Goal: Task Accomplishment & Management: Complete application form

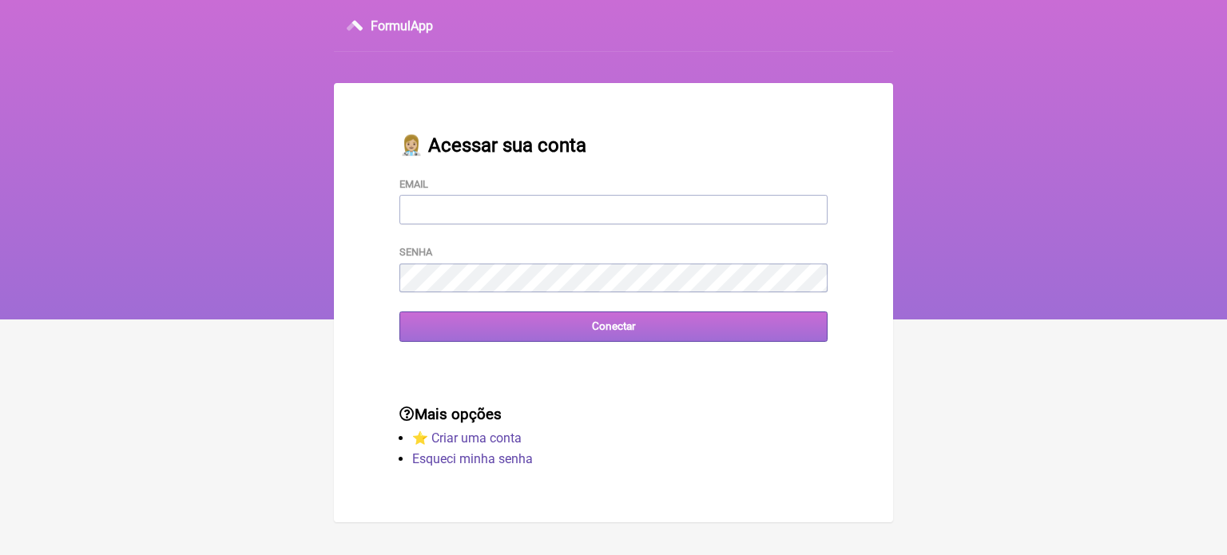
type input "wagnercarvalho8218@yahoo.com.br"
click at [611, 327] on input "Conectar" at bounding box center [613, 327] width 428 height 30
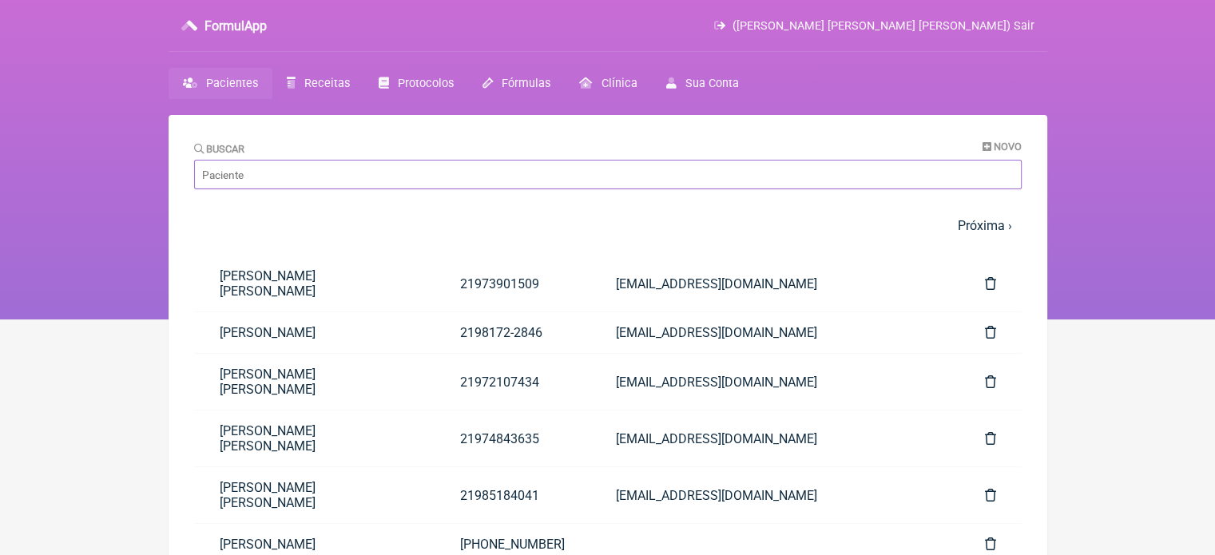
drag, startPoint x: 256, startPoint y: 178, endPoint x: 267, endPoint y: 178, distance: 11.2
click at [257, 178] on input "Buscar" at bounding box center [608, 175] width 828 height 30
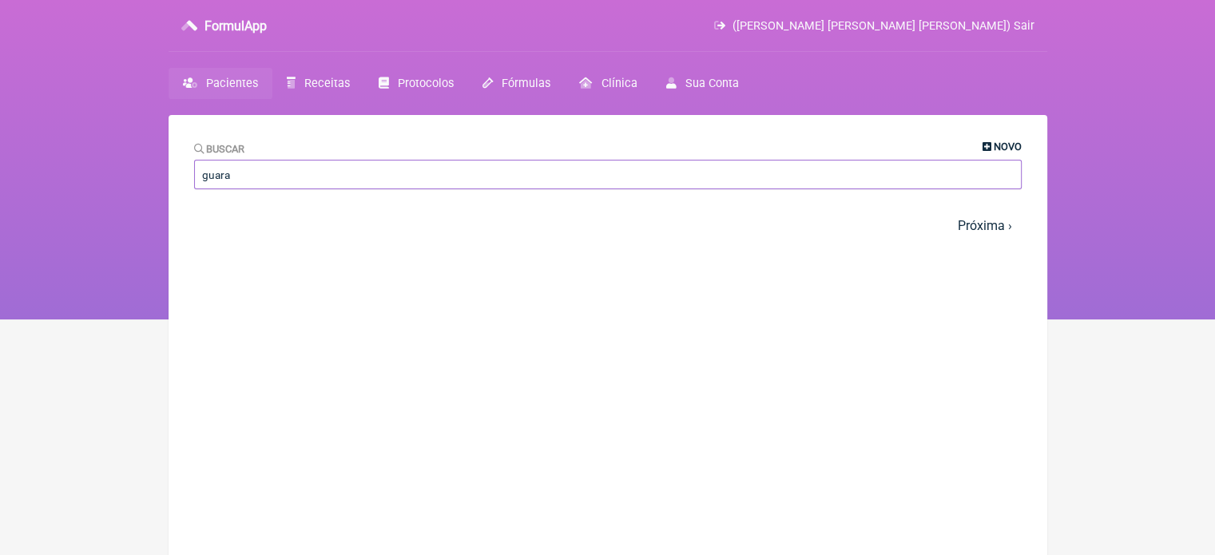
type input "guara"
click at [1005, 144] on span "Novo" at bounding box center [1008, 147] width 28 height 12
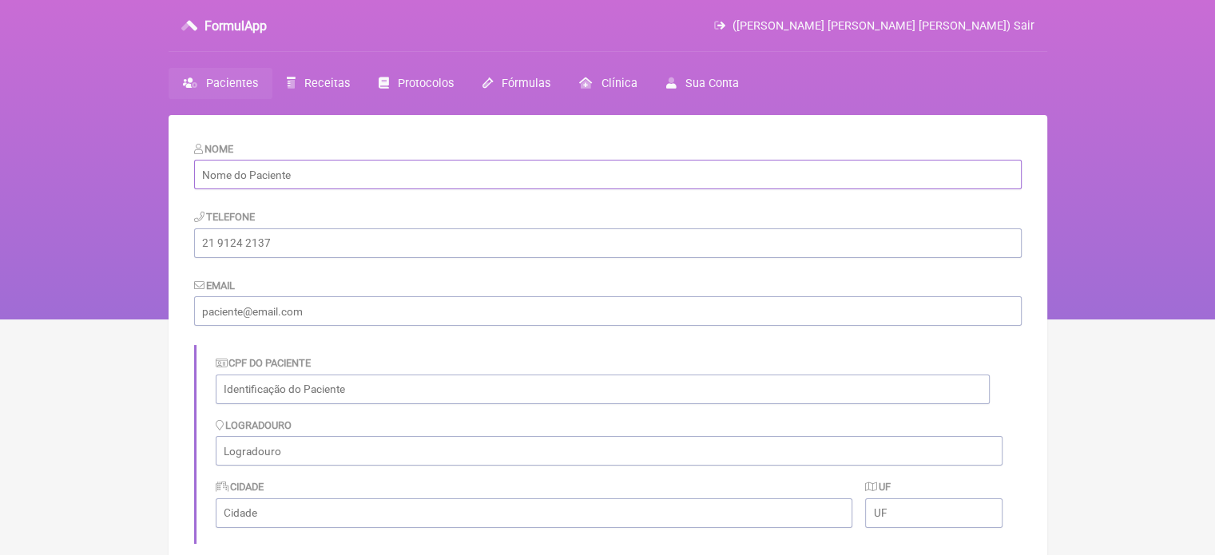
click at [364, 178] on input "text" at bounding box center [608, 175] width 828 height 30
paste input "[PERSON_NAME]"
type input "[PERSON_NAME]"
click at [374, 239] on input "tel" at bounding box center [608, 243] width 828 height 30
drag, startPoint x: 359, startPoint y: 245, endPoint x: 0, endPoint y: 227, distance: 359.2
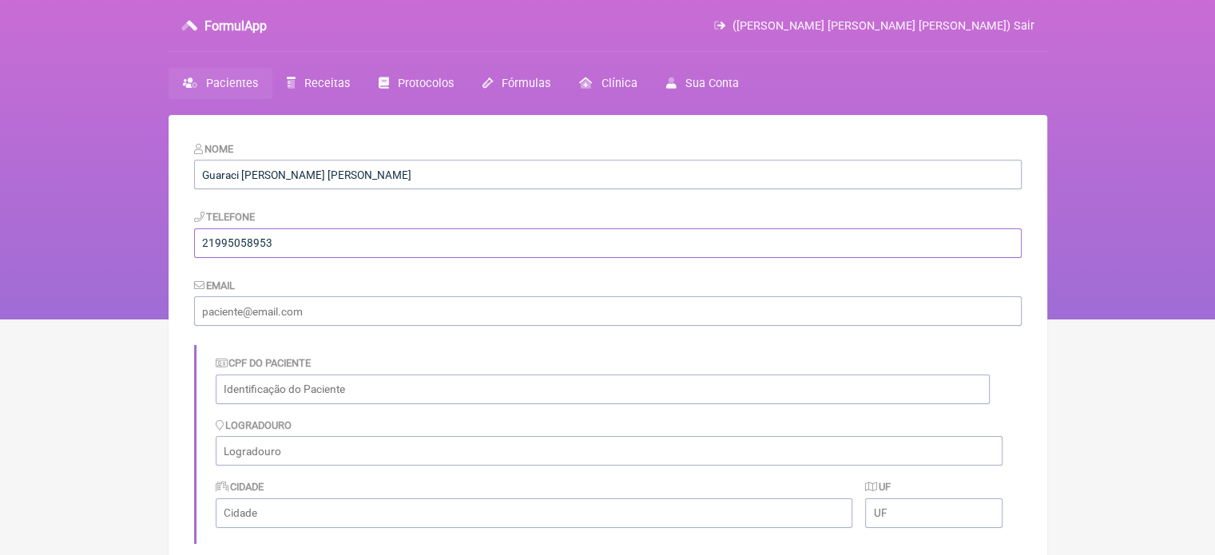
click at [0, 245] on div "FormulApp (Wagner Carvalho da Fonseca) Sair Pacientes Receitas Protocolos Fórmu…" at bounding box center [607, 160] width 1215 height 320
type input "21995058953"
click at [358, 316] on input "email" at bounding box center [608, 311] width 828 height 30
type input "[EMAIL_ADDRESS][DOMAIN_NAME]"
click at [328, 389] on input "text" at bounding box center [603, 390] width 774 height 30
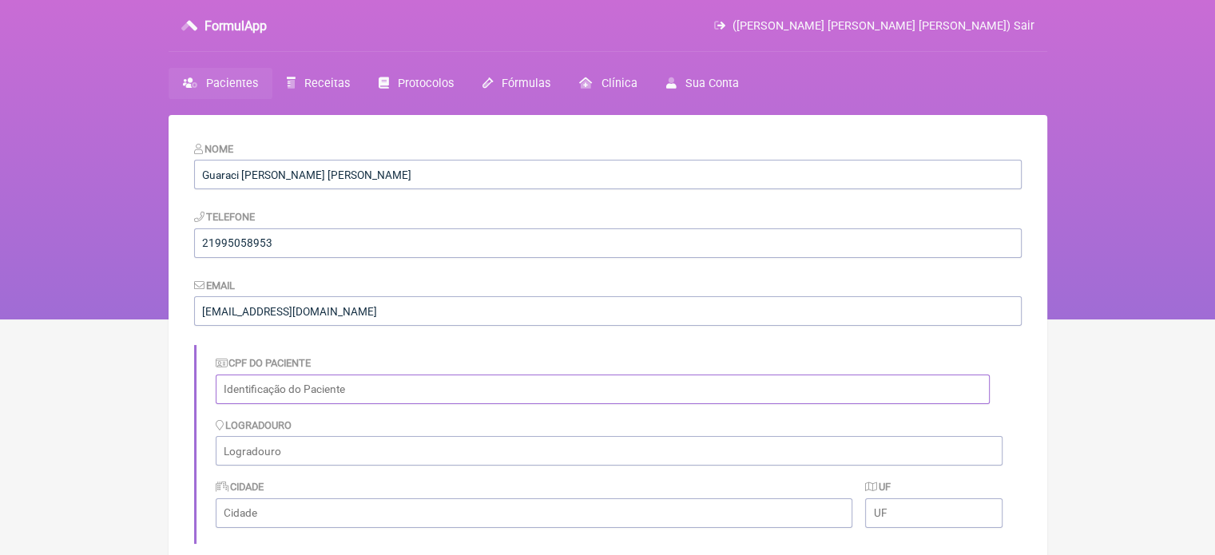
paste input "484.181.377-20"
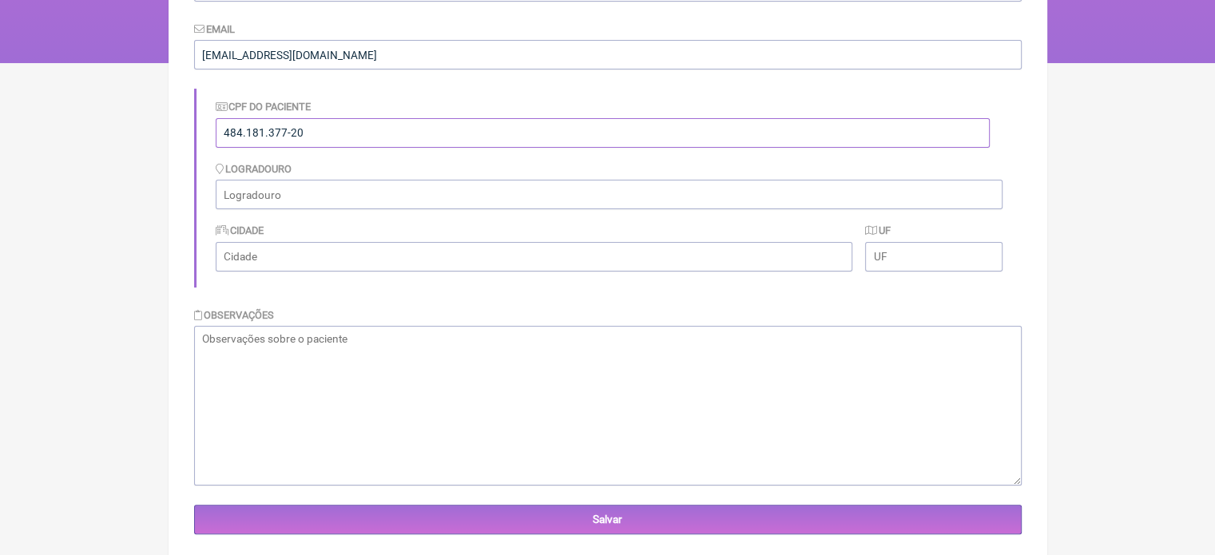
scroll to position [287, 0]
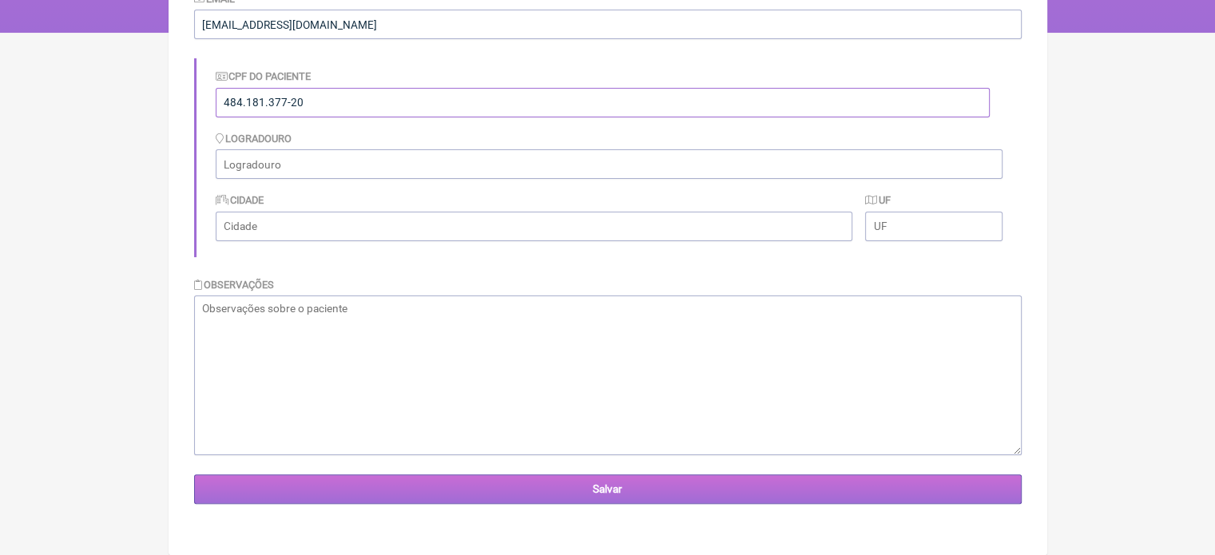
type input "484.181.377-20"
click at [633, 495] on input "Salvar" at bounding box center [608, 490] width 828 height 30
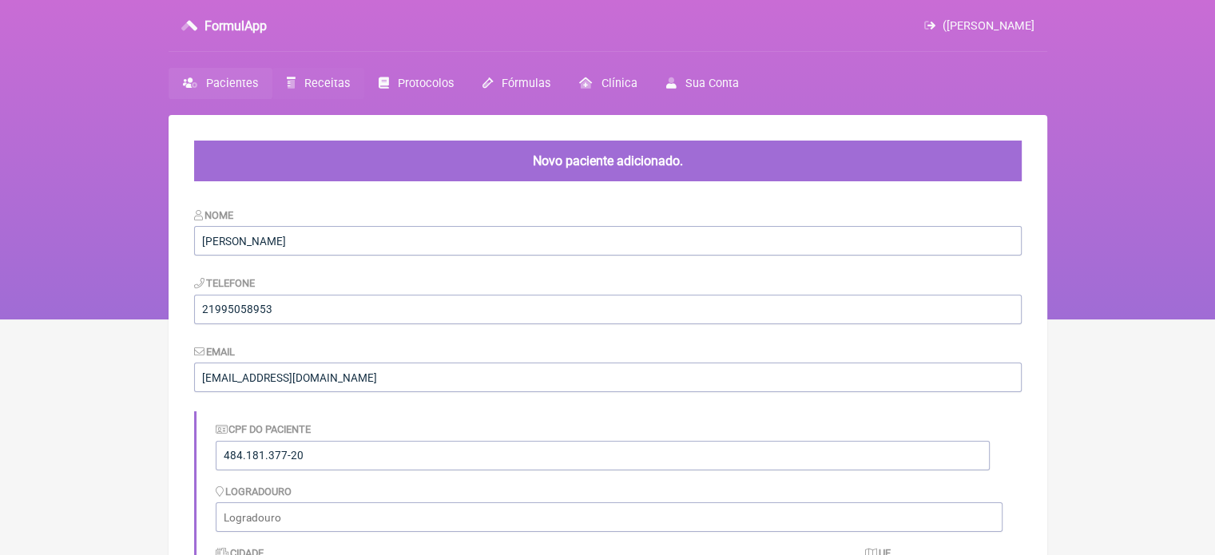
click at [328, 85] on span "Receitas" at bounding box center [327, 84] width 46 height 14
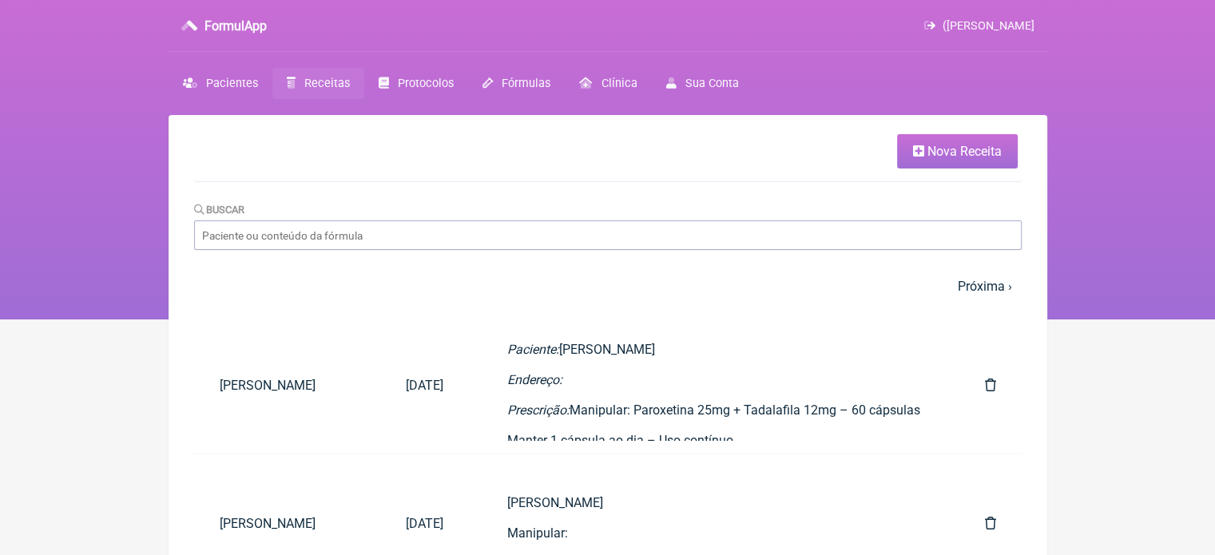
click at [961, 149] on span "Nova Receita" at bounding box center [965, 151] width 74 height 15
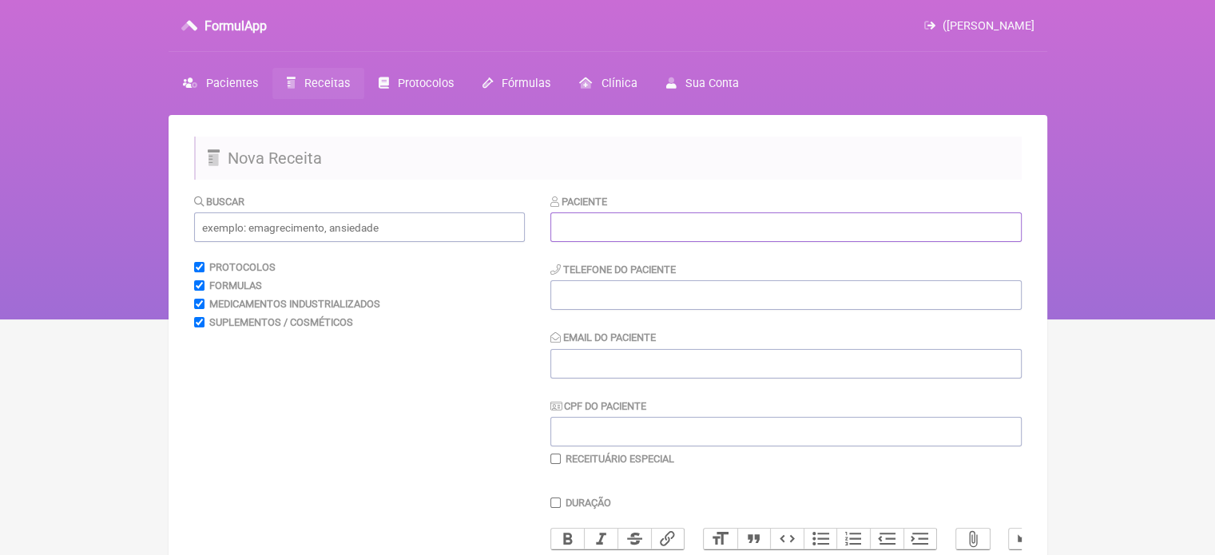
click at [856, 232] on input "text" at bounding box center [785, 228] width 471 height 30
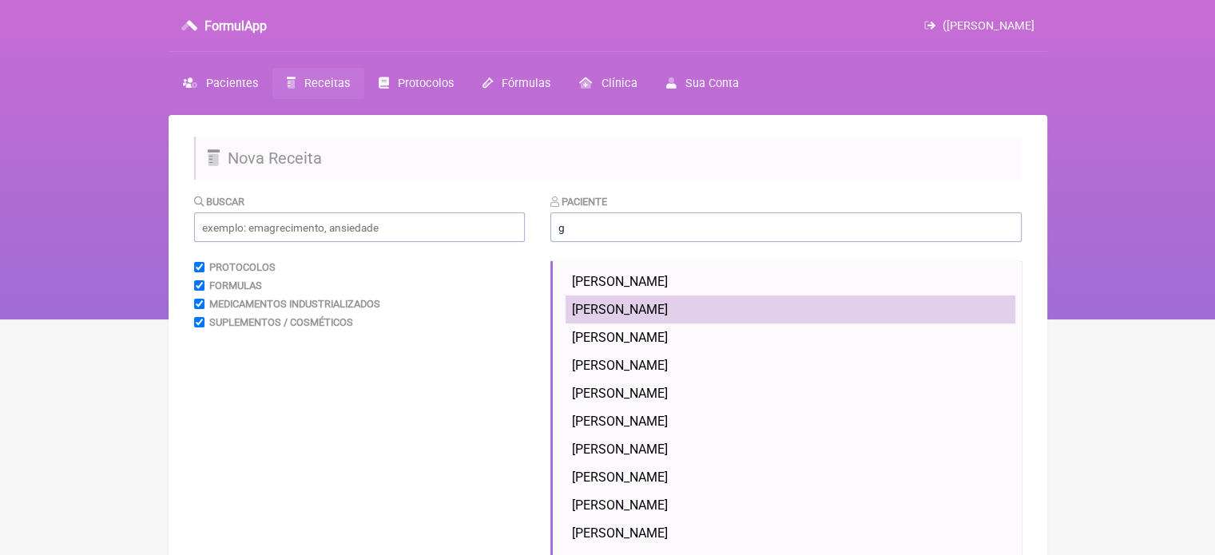
click at [638, 309] on span "[PERSON_NAME]" at bounding box center [620, 309] width 96 height 15
type input "[PERSON_NAME]"
type input "21995058953"
type input "[EMAIL_ADDRESS][DOMAIN_NAME]"
type input "484.181.377-20"
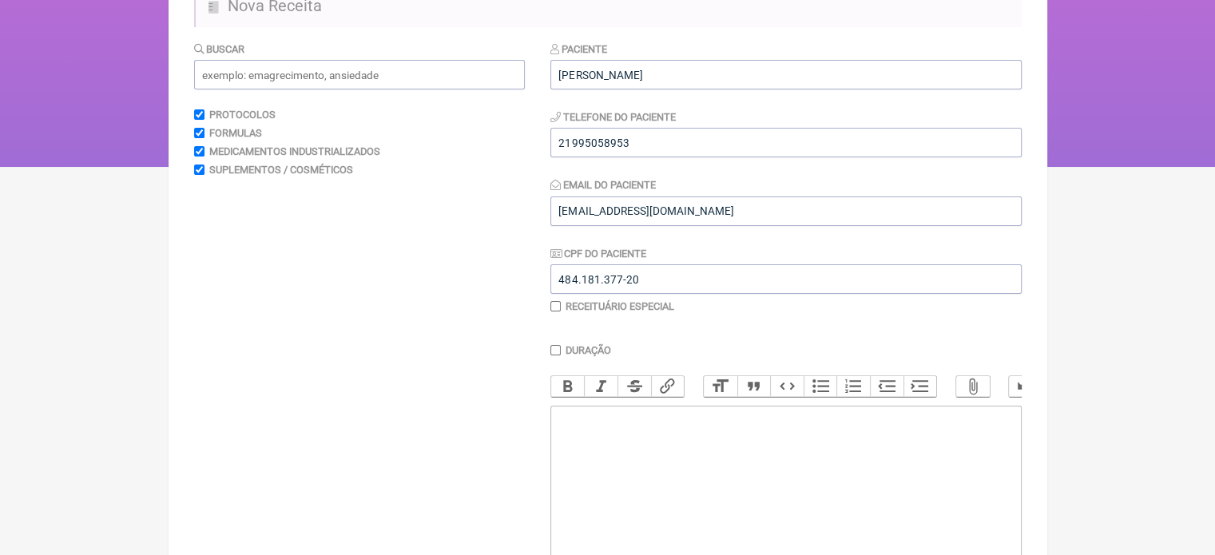
scroll to position [160, 0]
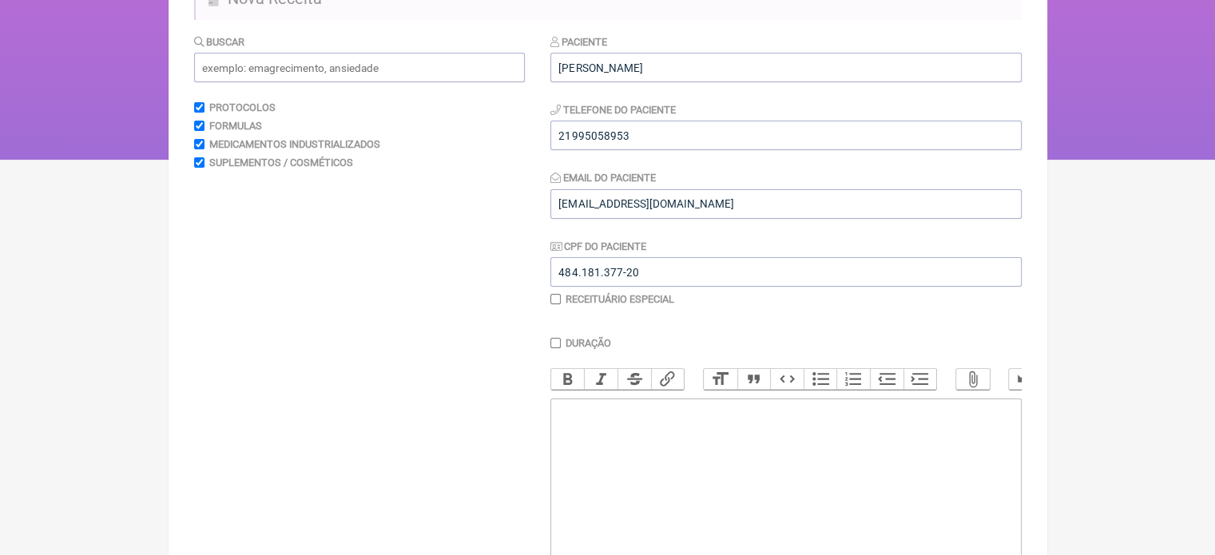
click at [738, 445] on trix-editor at bounding box center [785, 495] width 471 height 192
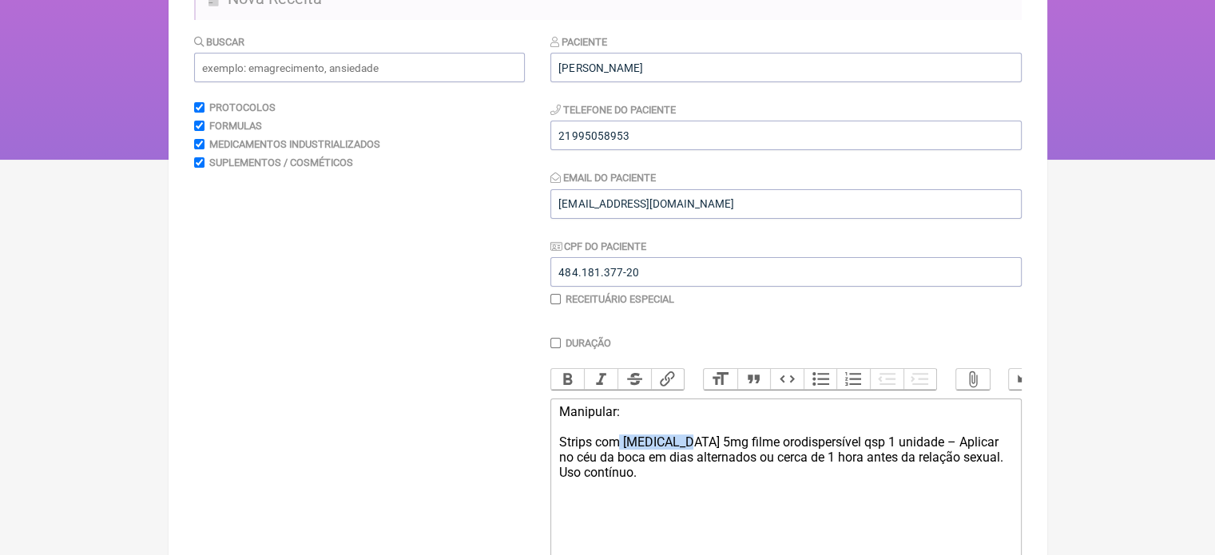
drag, startPoint x: 620, startPoint y: 452, endPoint x: 670, endPoint y: 450, distance: 50.4
click at [670, 450] on div "Manipular: Strips com [MEDICAL_DATA] 5mg filme orodispersível qsp 1 unidade – A…" at bounding box center [785, 442] width 454 height 76
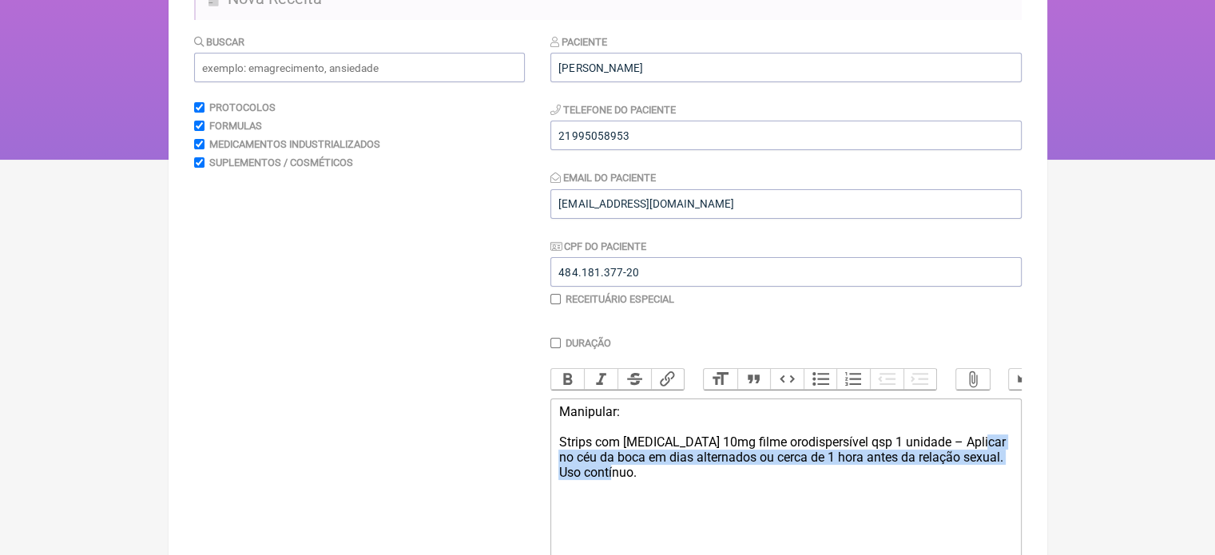
drag, startPoint x: 965, startPoint y: 457, endPoint x: 984, endPoint y: 483, distance: 32.6
click at [984, 480] on div "Manipular: Strips com [MEDICAL_DATA] 10mg filme orodispersível qsp 1 unidade – …" at bounding box center [785, 442] width 454 height 76
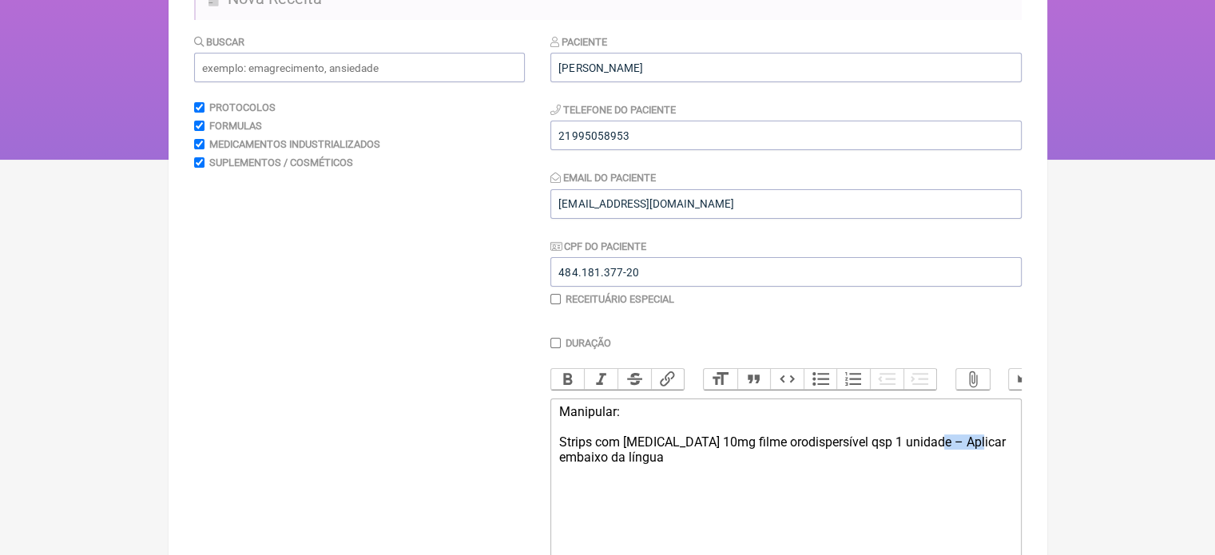
drag, startPoint x: 924, startPoint y: 454, endPoint x: 963, endPoint y: 454, distance: 39.1
click at [963, 454] on div "Manipular: Strips com [MEDICAL_DATA] 10mg filme orodispersível qsp 1 unidade – …" at bounding box center [785, 434] width 454 height 61
click at [747, 465] on div "Manipular: Strips com sildenafil 10mg filme orodispersível qsp 1 unidade – Colo…" at bounding box center [785, 434] width 454 height 61
type trix-editor "<div>Manipular:<br><br>Strips com sildenafil 10mg filme orodispersível qsp 1 un…"
drag, startPoint x: 550, startPoint y: 423, endPoint x: 809, endPoint y: 459, distance: 262.2
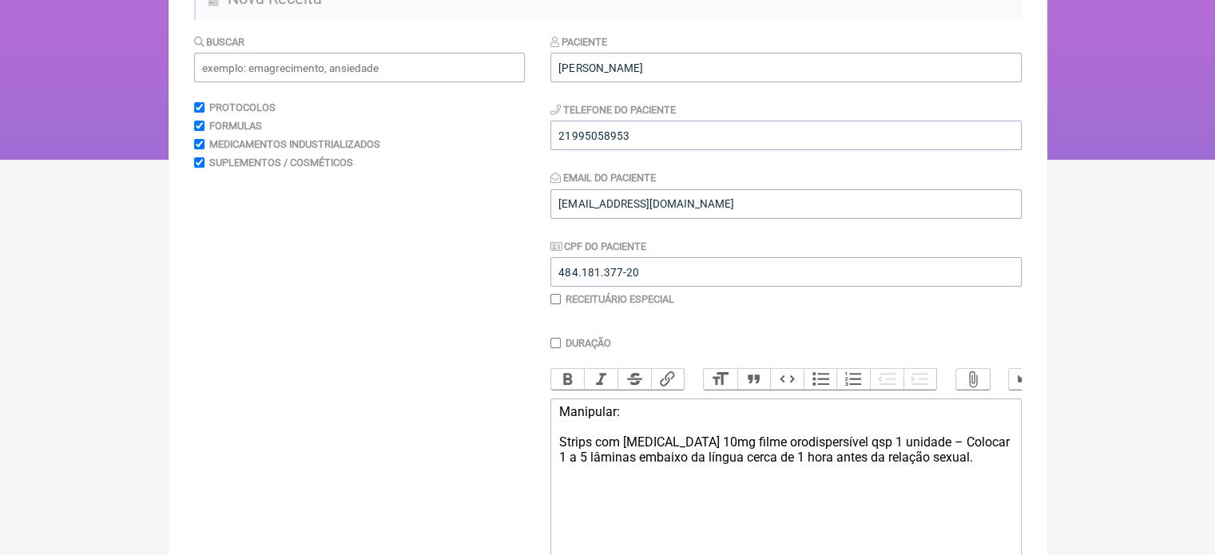
click at [809, 459] on form "Buscar Protocolos Formulas Medicamentos Industrializados Suplementos / Cosmétic…" at bounding box center [608, 356] width 828 height 644
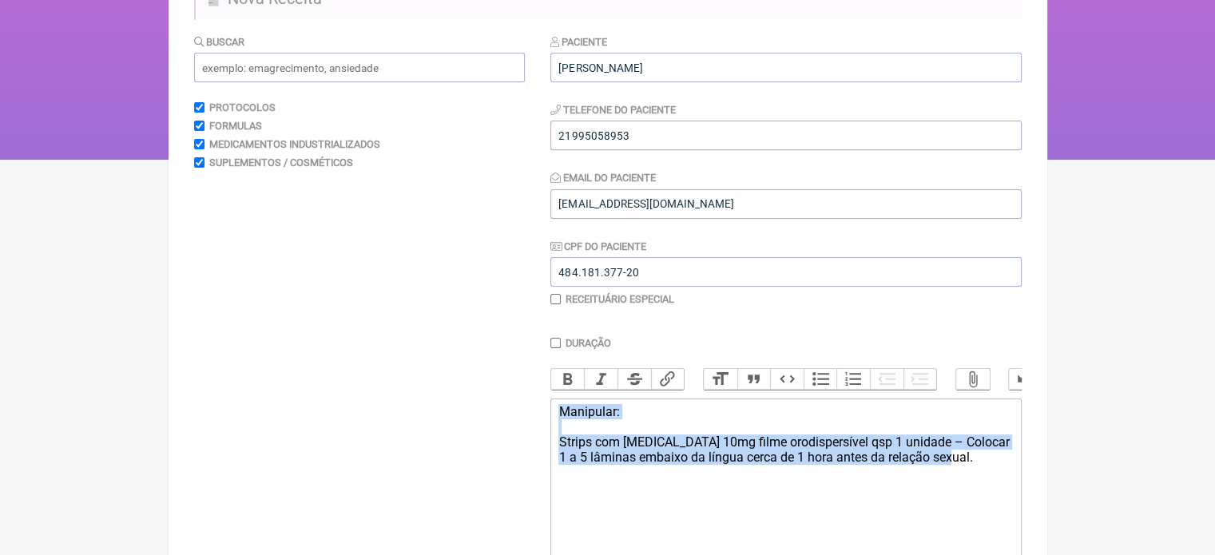
drag, startPoint x: 955, startPoint y: 467, endPoint x: 442, endPoint y: 395, distance: 518.7
click at [442, 395] on form "Buscar Protocolos Formulas Medicamentos Industrializados Suplementos / Cosmétic…" at bounding box center [608, 356] width 828 height 644
copy div "Manipular: Strips com sildenafil 10mg filme orodispersível qsp 1 unidade – Colo…"
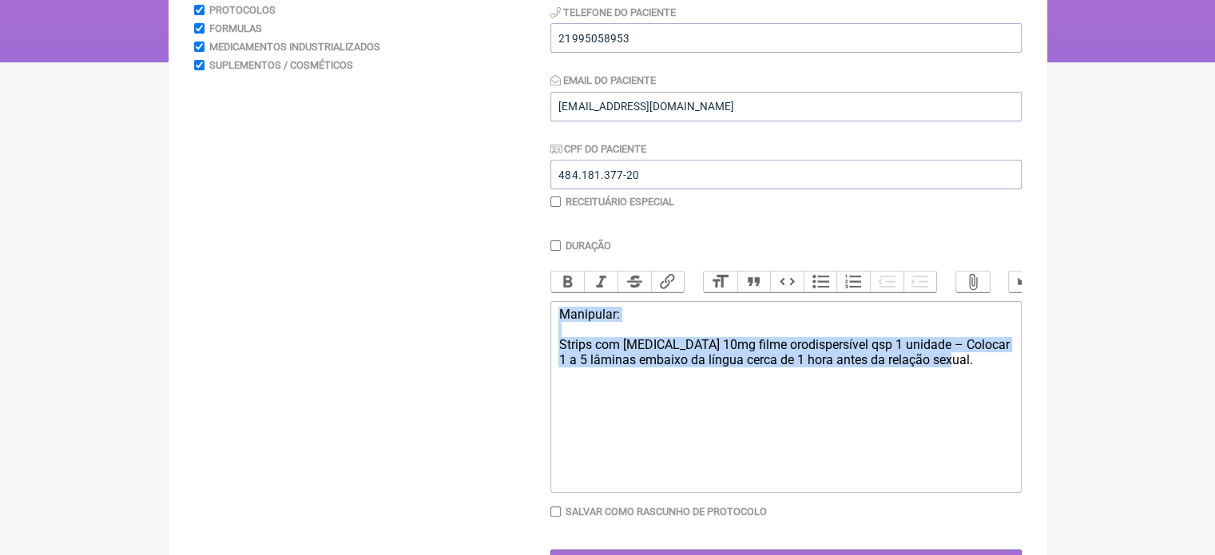
scroll to position [319, 0]
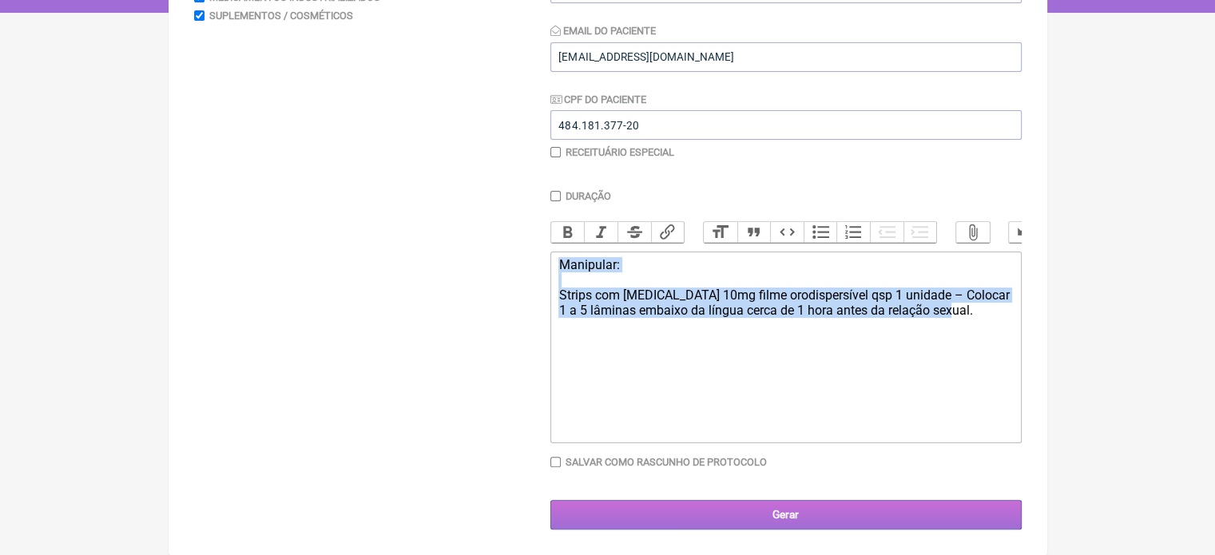
click at [786, 530] on input "Gerar" at bounding box center [785, 515] width 471 height 30
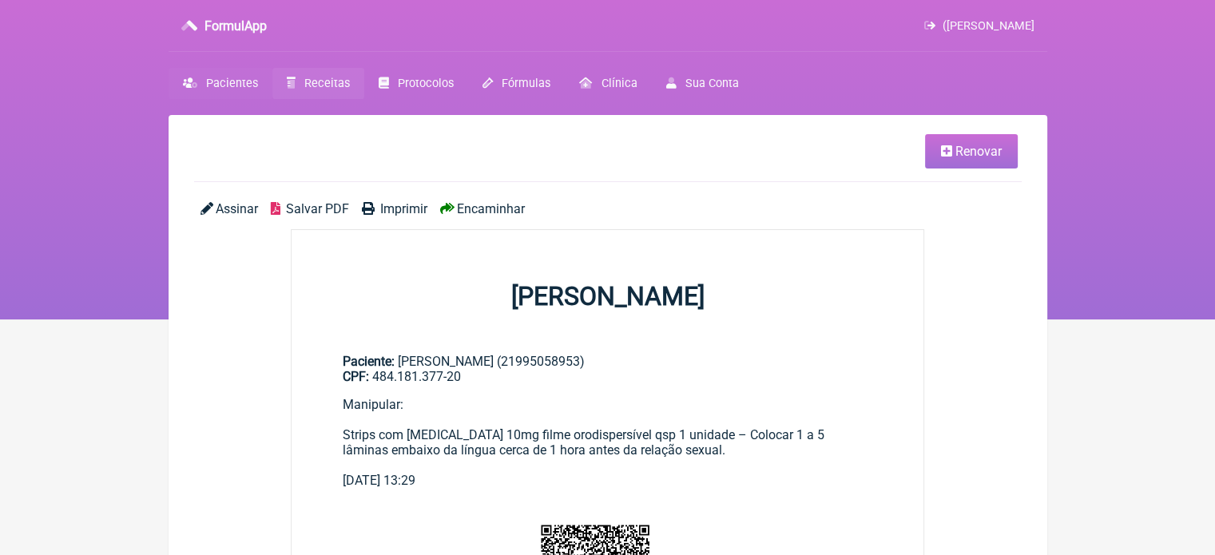
click at [246, 82] on span "Pacientes" at bounding box center [232, 84] width 52 height 14
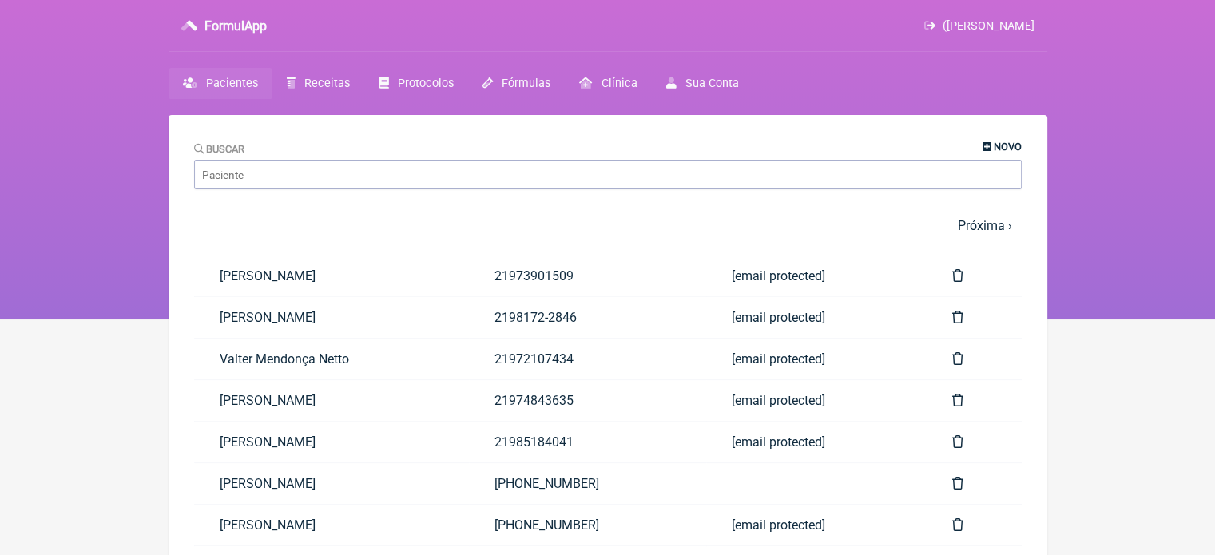
click at [1002, 145] on span "Novo" at bounding box center [1008, 147] width 28 height 12
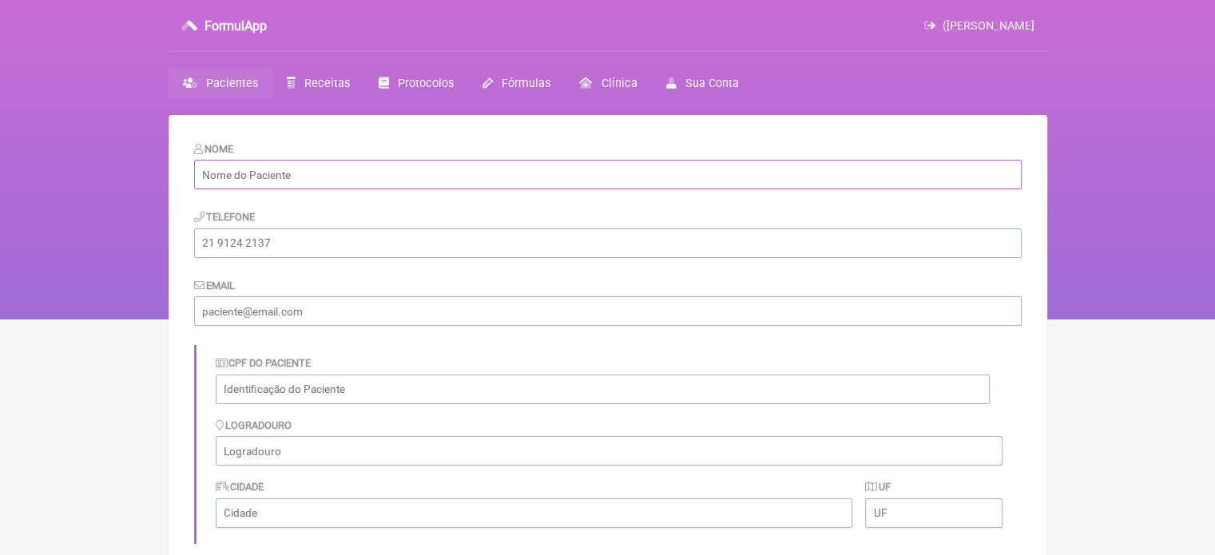
click at [246, 166] on input "text" at bounding box center [608, 175] width 828 height 30
paste input "Deusdete Amorim de Souza"
type input "Deusdete Amorim de Souza"
click at [288, 241] on input "tel" at bounding box center [608, 243] width 828 height 30
paste input "21-96515 - 8064"
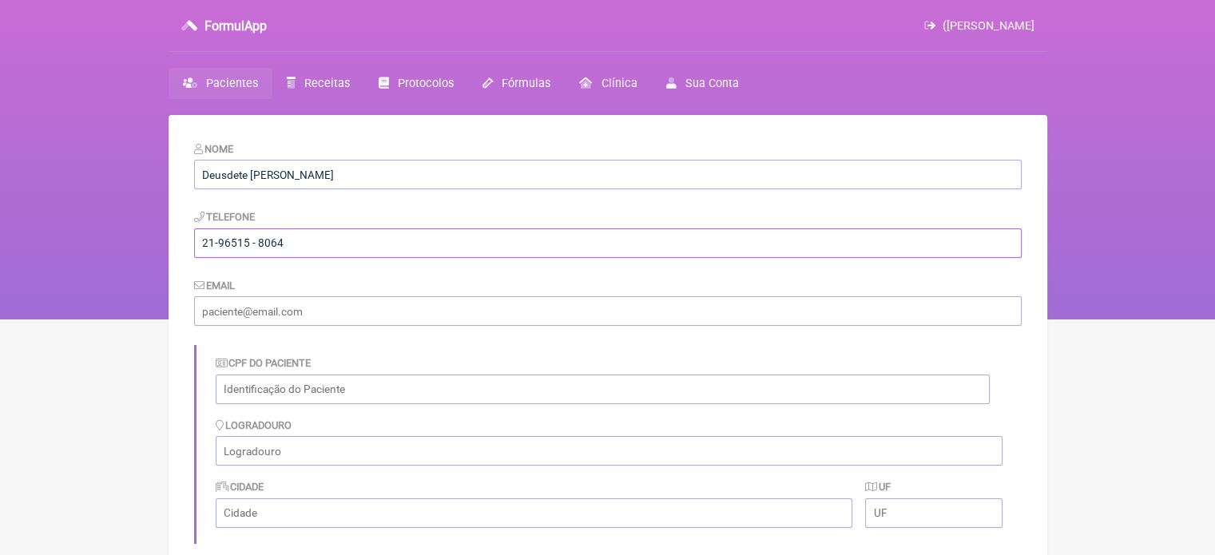
type input "21-96515 - 8064"
click at [323, 306] on input "email" at bounding box center [608, 311] width 828 height 30
type input "naopossui@yahoo.com"
click at [275, 391] on input "text" at bounding box center [603, 390] width 774 height 30
paste input "505.839.567-34"
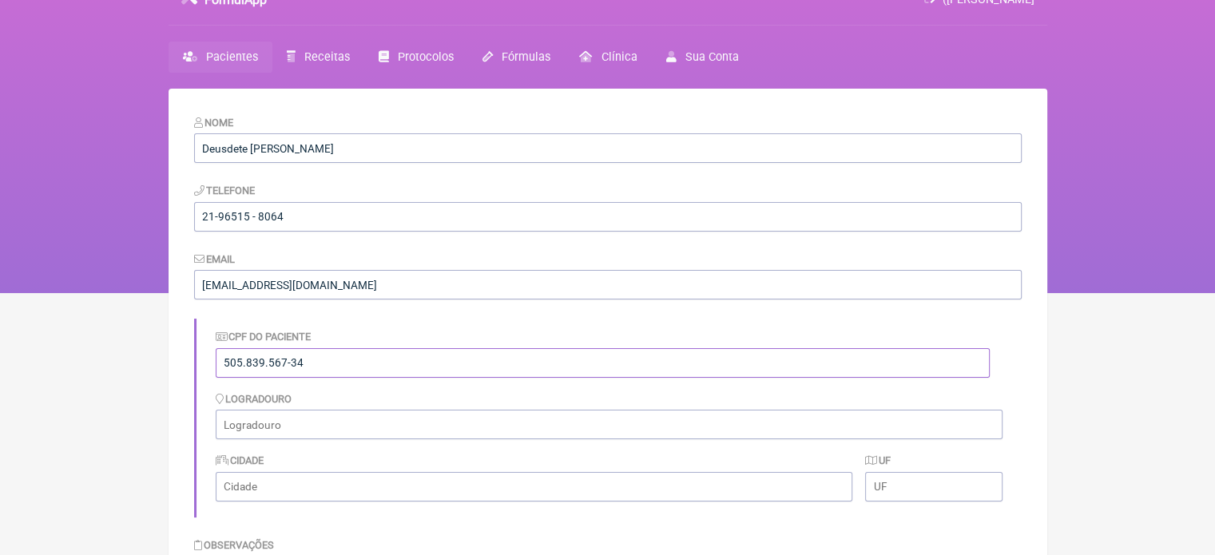
scroll to position [240, 0]
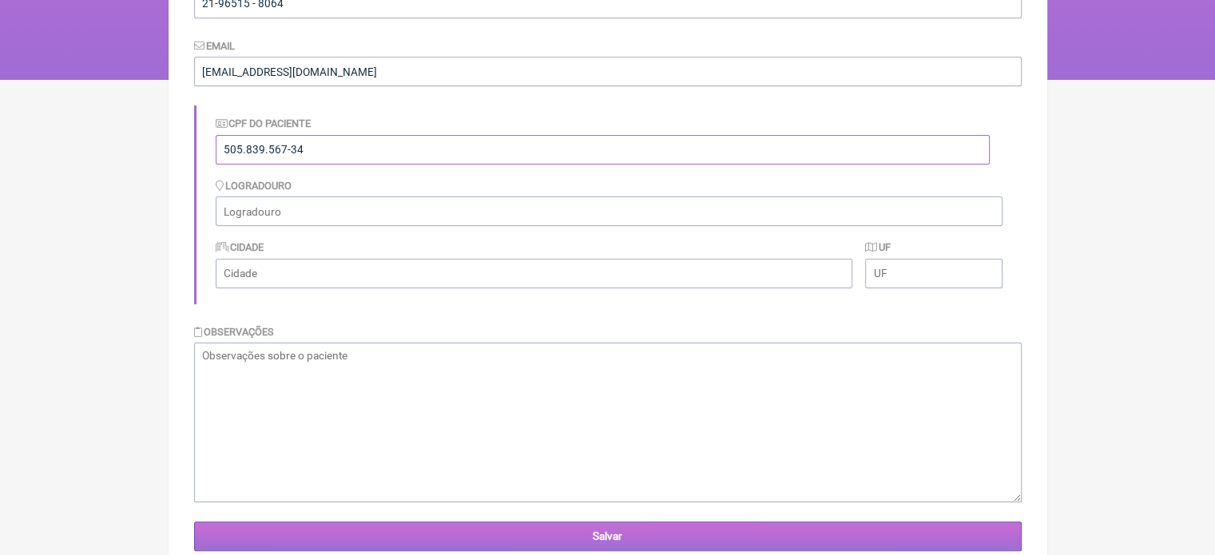
type input "505.839.567-34"
click at [604, 532] on input "Salvar" at bounding box center [608, 537] width 828 height 30
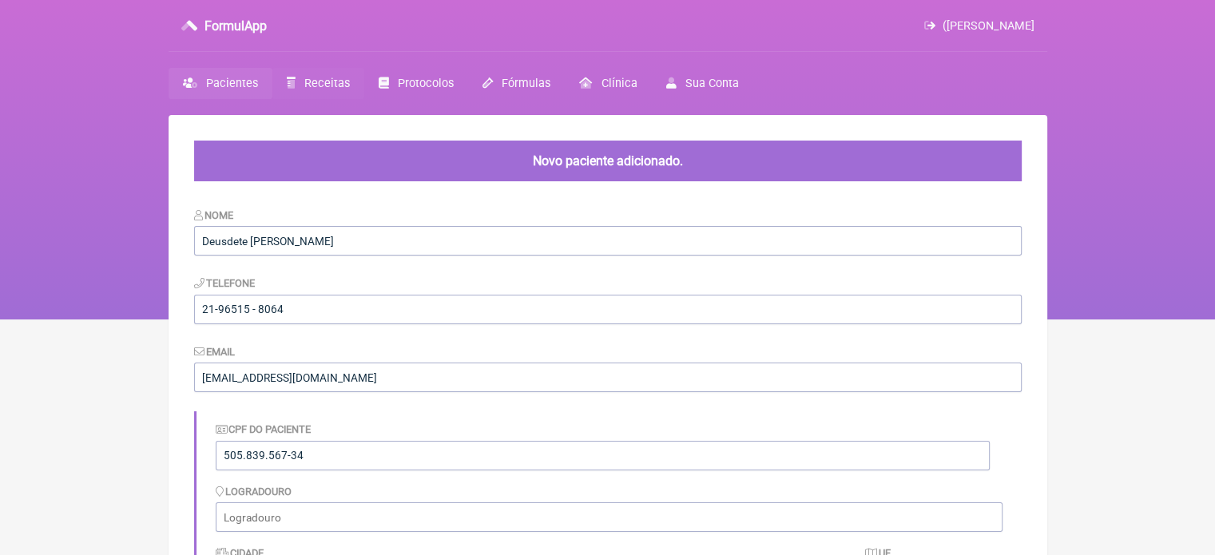
click at [308, 83] on span "Receitas" at bounding box center [327, 84] width 46 height 14
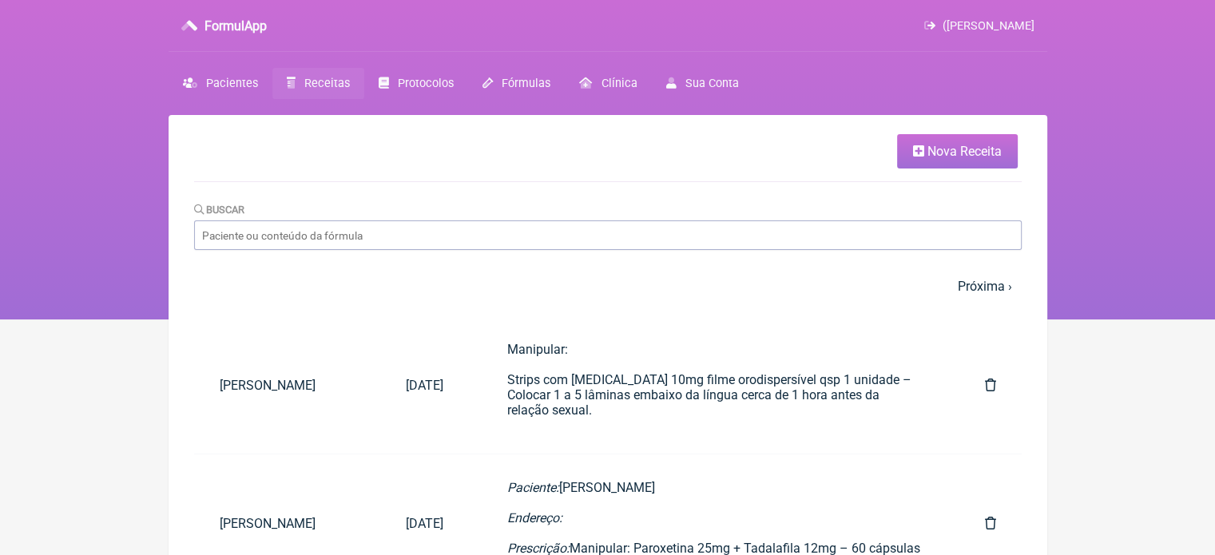
click at [928, 156] on span "Nova Receita" at bounding box center [965, 151] width 74 height 15
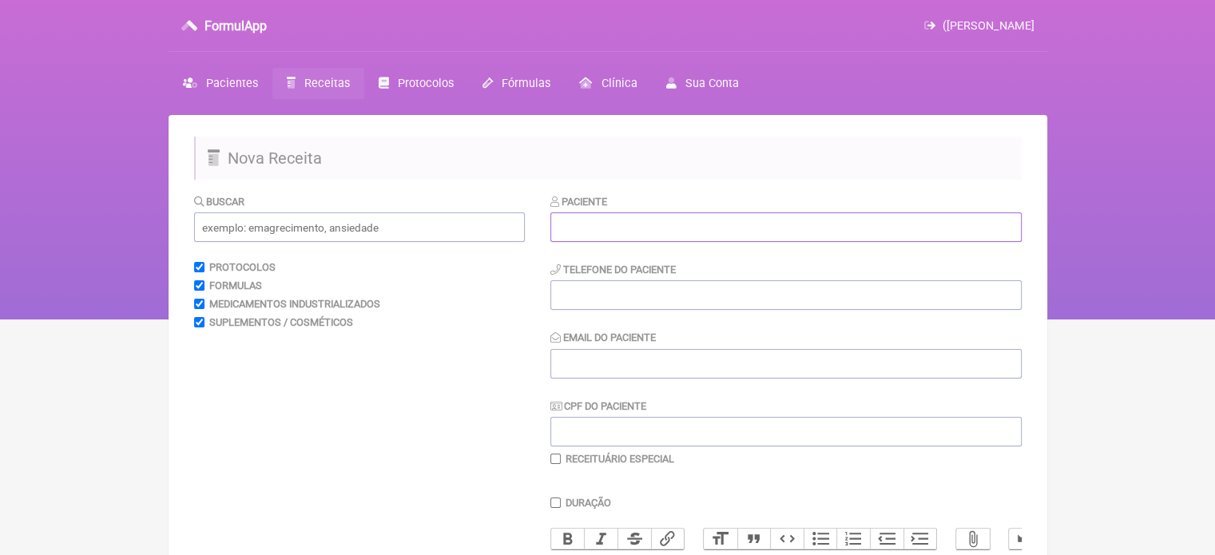
click at [697, 229] on input "text" at bounding box center [785, 228] width 471 height 30
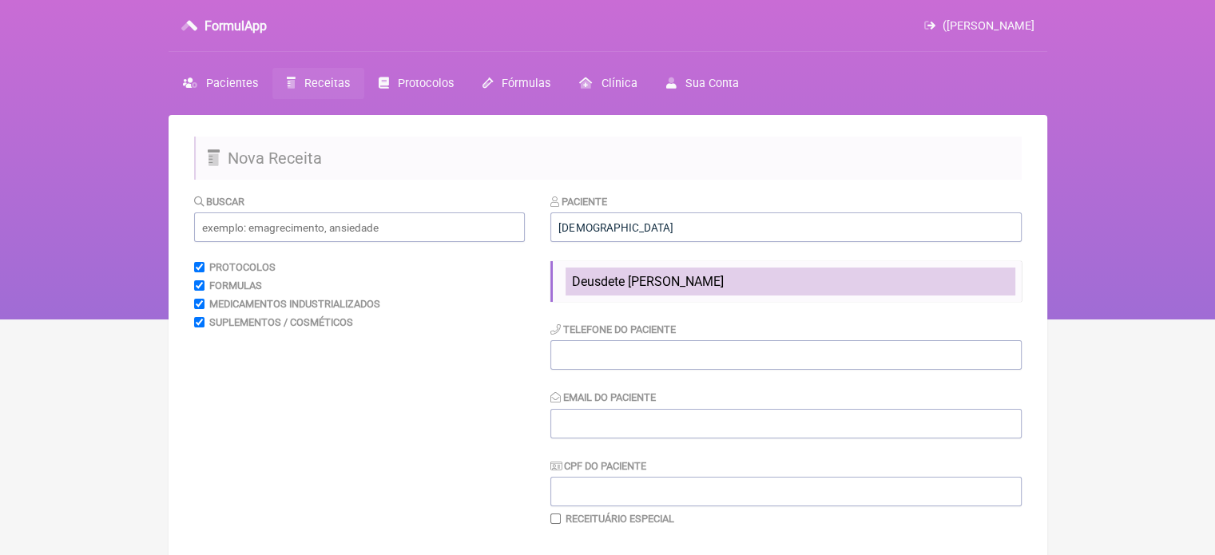
click at [655, 274] on span "Deusdete [PERSON_NAME]" at bounding box center [648, 281] width 152 height 15
type input "Deusdete [PERSON_NAME]"
type input "21-96515 - 8064"
type input "[EMAIL_ADDRESS][DOMAIN_NAME]"
type input "505.839.567-34"
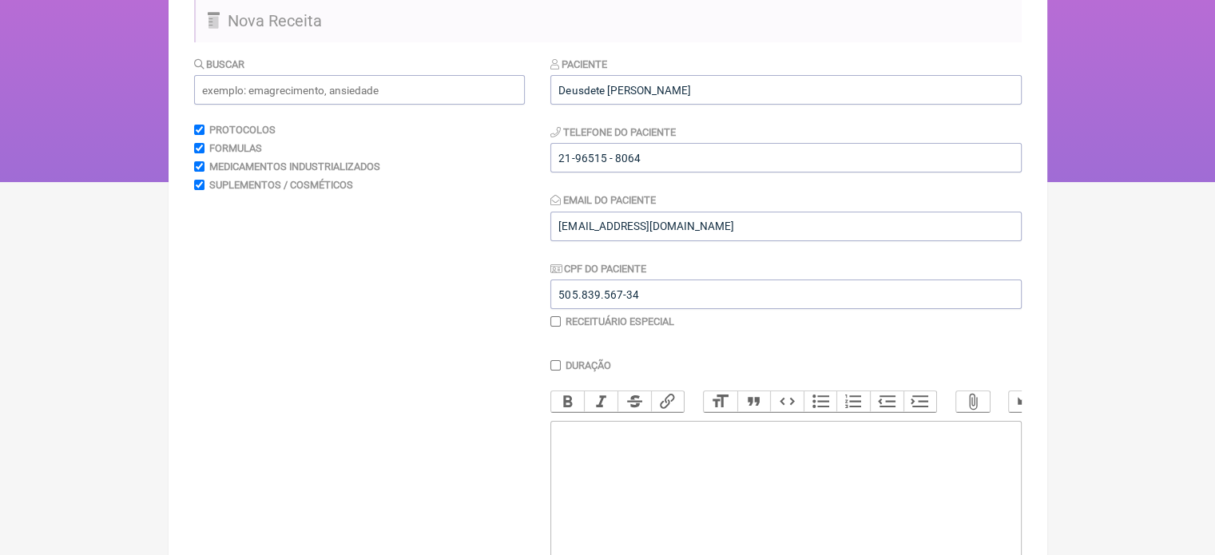
scroll to position [240, 0]
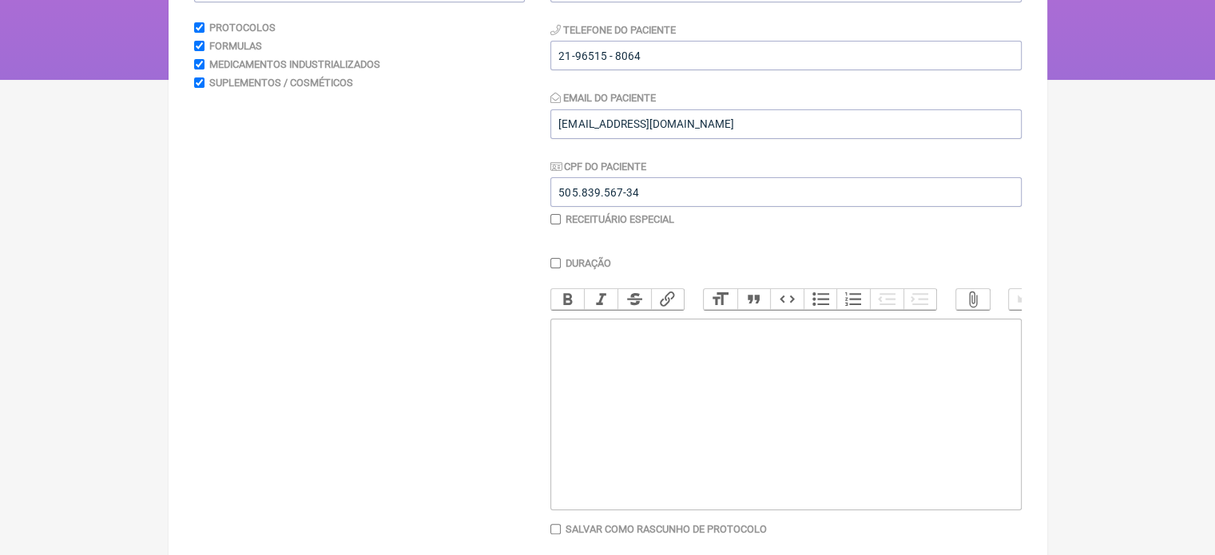
click at [673, 369] on trix-editor at bounding box center [785, 415] width 471 height 192
paste trix-editor "<div>&nbsp;</div><div>&nbsp;</div><div>Deusdete [PERSON_NAME]</div><div>&nbsp;<…"
type trix-editor "<div>&nbsp;</div><div>&nbsp;</div><div>Deusdete [PERSON_NAME]</div><div>&nbsp;<…"
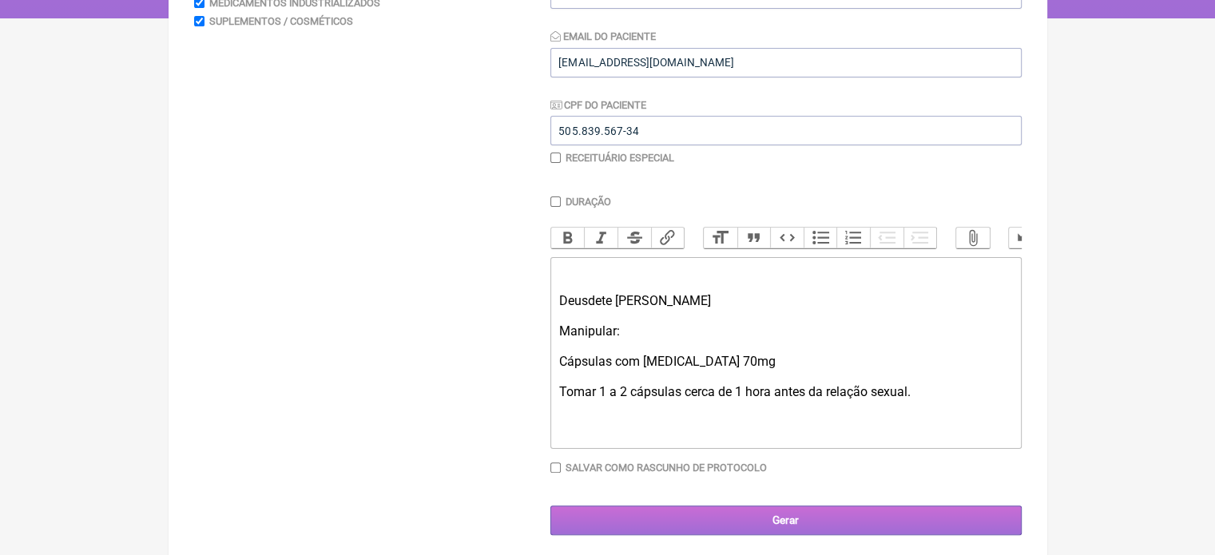
click at [800, 524] on input "Gerar" at bounding box center [785, 521] width 471 height 30
